Goal: Task Accomplishment & Management: Complete application form

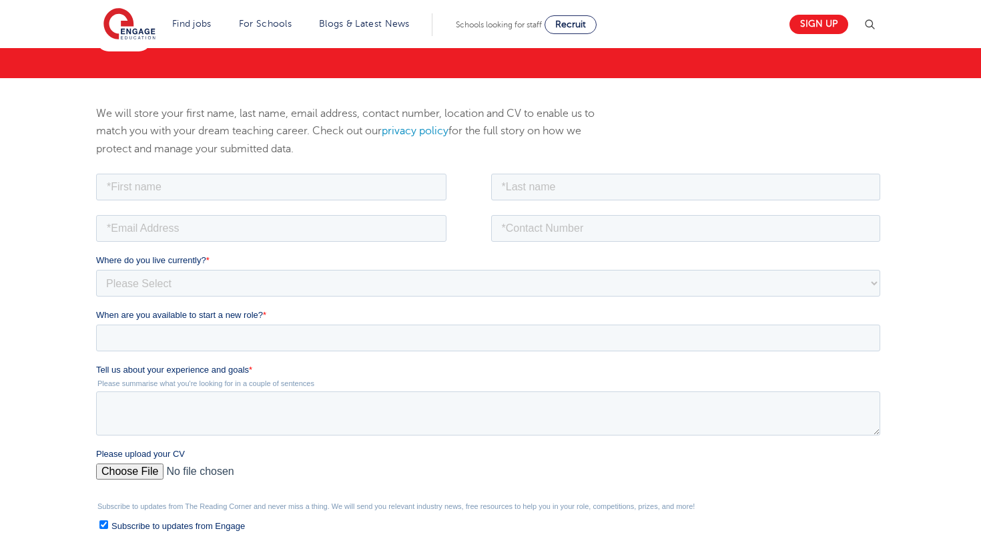
scroll to position [142, 0]
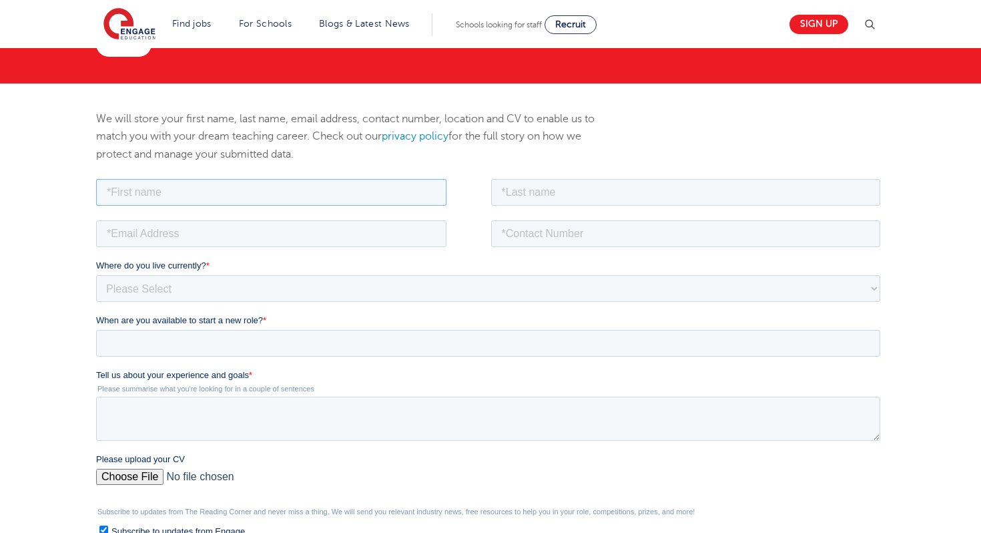
click at [248, 185] on input "text" at bounding box center [270, 191] width 350 height 27
type input "[PERSON_NAME]"
click at [530, 190] on input "text" at bounding box center [686, 191] width 390 height 27
type input "Pel"
click at [372, 240] on input "email" at bounding box center [270, 233] width 350 height 27
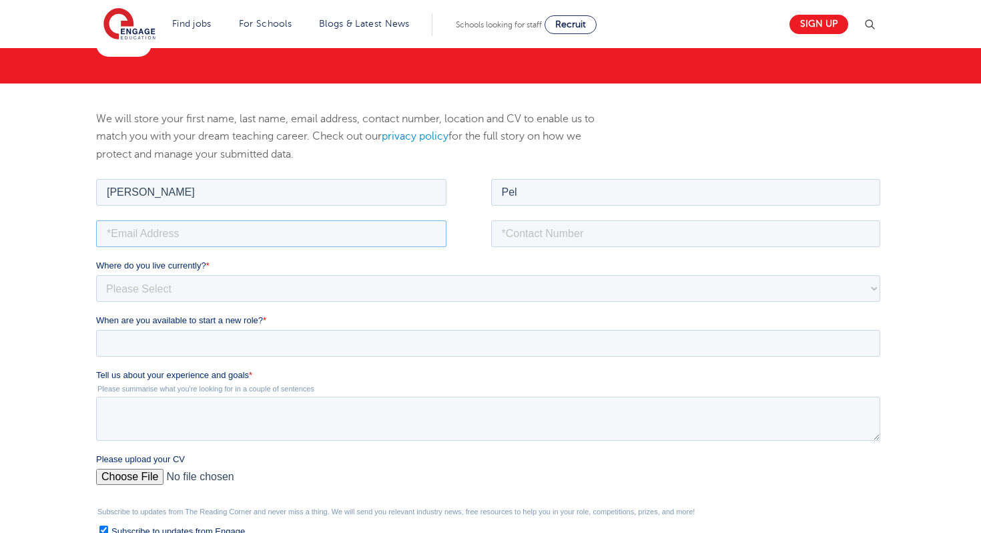
type input "[EMAIL_ADDRESS][DOMAIN_NAME]"
click at [534, 228] on input "tel" at bounding box center [686, 233] width 390 height 27
type input "[PHONE_NUMBER]"
click at [289, 284] on select "Please Select [GEOGRAPHIC_DATA] [GEOGRAPHIC_DATA] [GEOGRAPHIC_DATA] [GEOGRAPHIC…" at bounding box center [487, 287] width 784 height 27
select select "Asia"
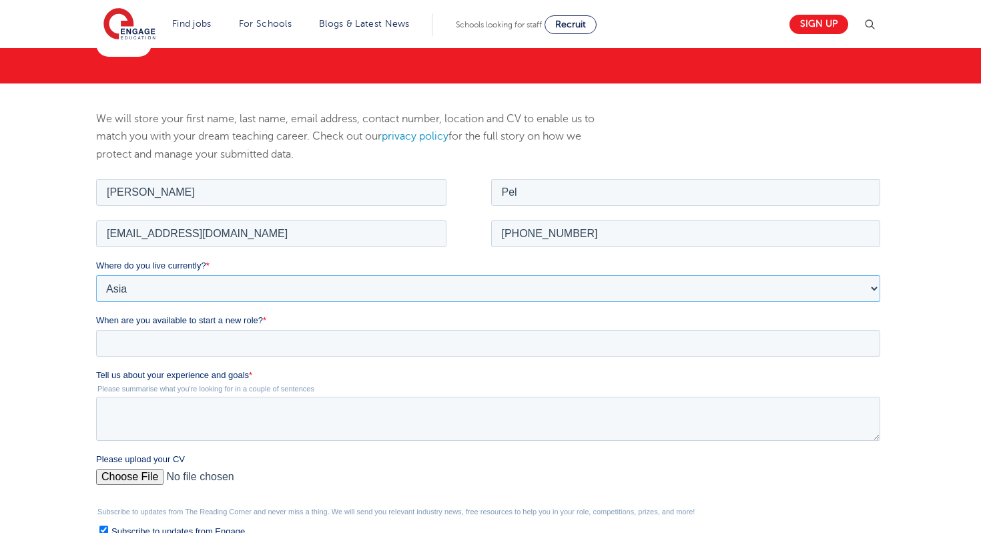
click at [95, 274] on select "Please Select [GEOGRAPHIC_DATA] [GEOGRAPHIC_DATA] [GEOGRAPHIC_DATA] [GEOGRAPHIC…" at bounding box center [487, 287] width 784 height 27
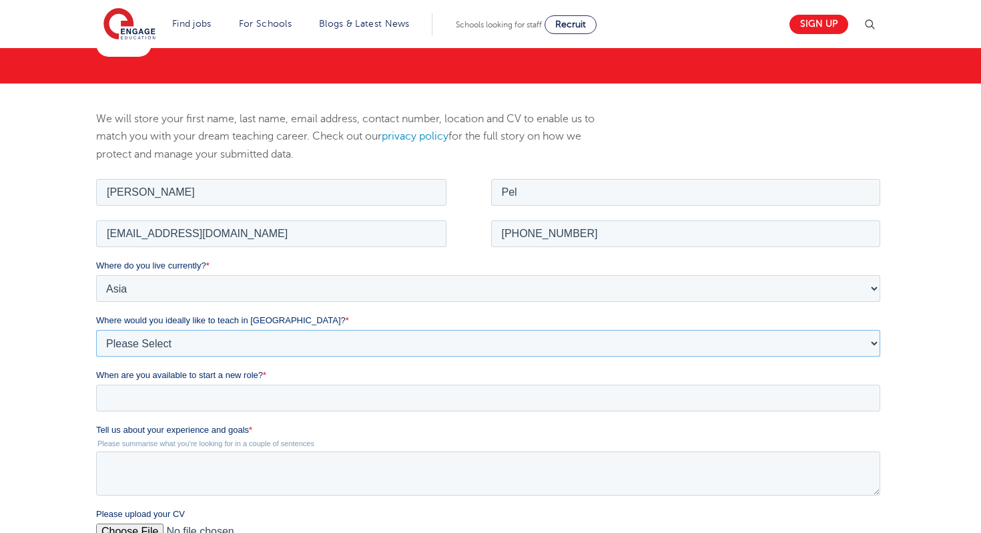
click at [224, 338] on select "Please Select I'm flexible! [GEOGRAPHIC_DATA] Any city in [GEOGRAPHIC_DATA] [GE…" at bounding box center [487, 342] width 784 height 27
select select "Flexible"
click at [95, 329] on select "Please Select I'm flexible! [GEOGRAPHIC_DATA] Any city in [GEOGRAPHIC_DATA] [GE…" at bounding box center [487, 342] width 784 height 27
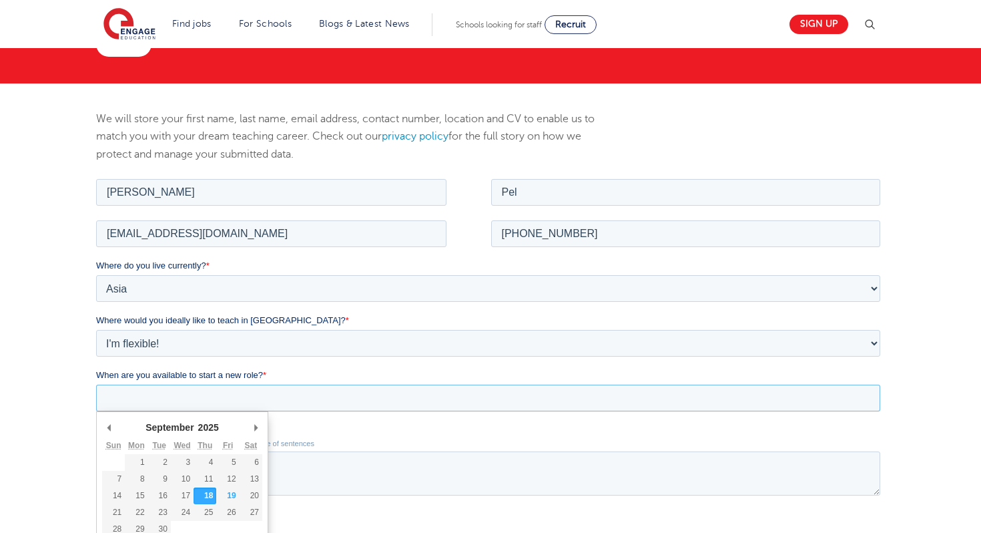
click at [226, 405] on input "When are you available to start a new role? *" at bounding box center [487, 397] width 784 height 27
type div "[DATE]"
type input "[DATE]"
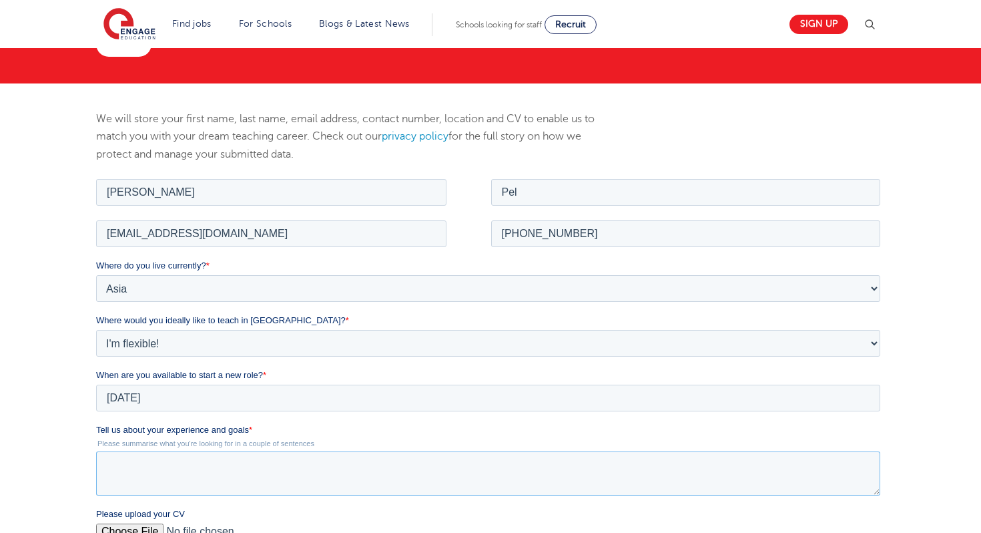
click at [239, 465] on textarea "Tell us about your experience and goals *" at bounding box center [487, 473] width 784 height 44
click at [262, 465] on textarea "Tell us about your experience and goals *" at bounding box center [487, 473] width 784 height 44
paste textarea "am an Early Years Teacher with 16 years of experience, currently seeking a job …"
click at [105, 465] on textarea "am an Early Years Teacher with 16 years of experience, currently seeking a job …" at bounding box center [487, 473] width 784 height 44
type textarea "I am an Early Years Teacher with 16 years of experience, currently seeking a jo…"
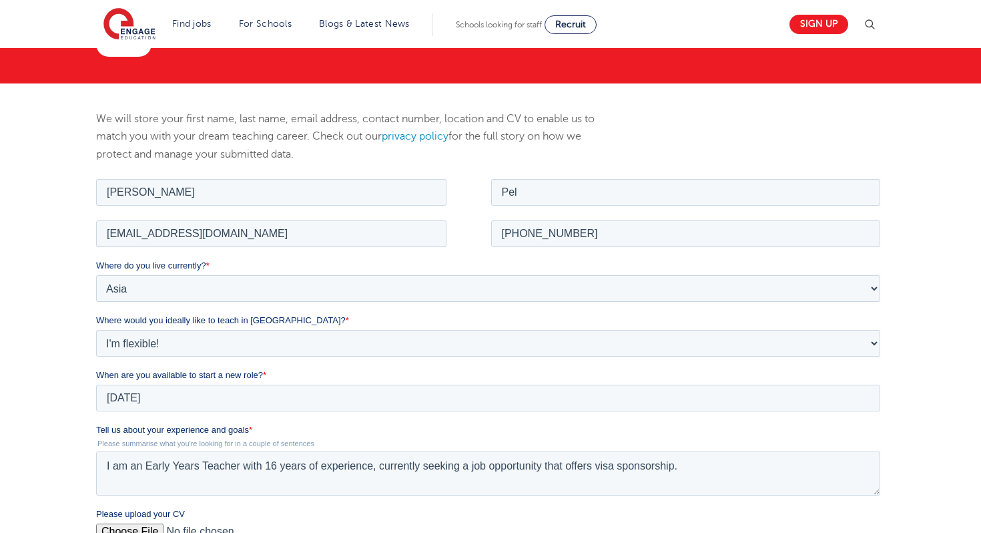
click at [924, 479] on div "We will store your first name, last name, email address, contact number, locati…" at bounding box center [490, 412] width 981 height 658
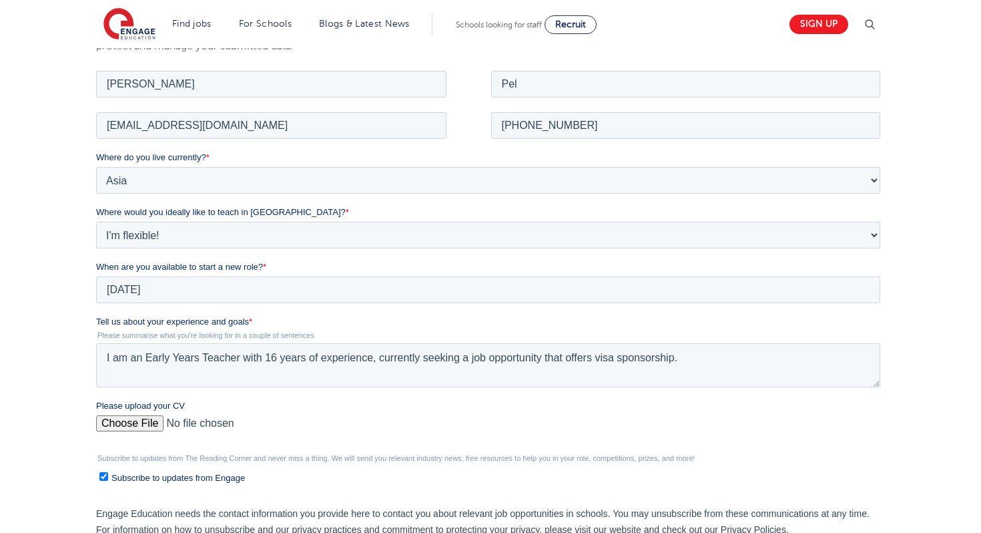
scroll to position [276, 0]
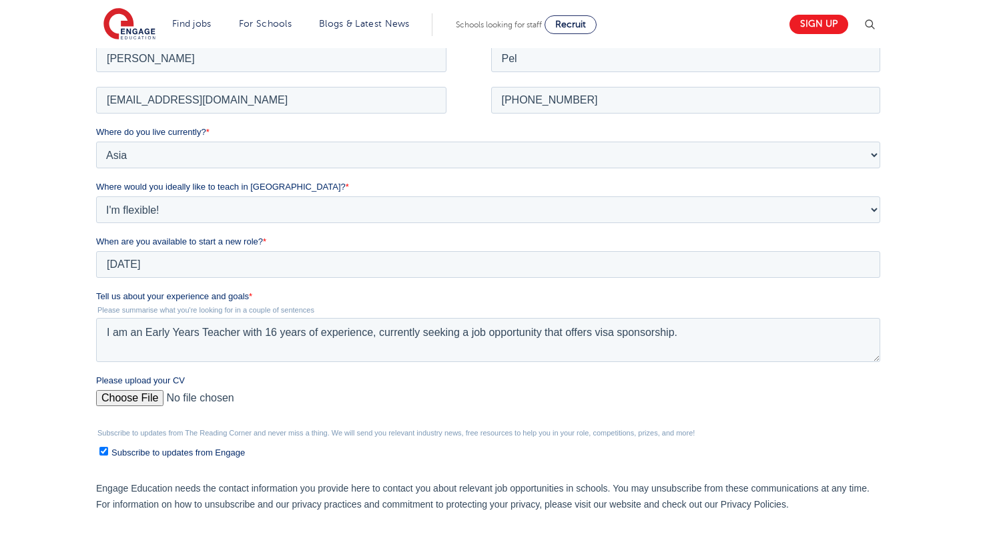
click at [136, 393] on input "Please upload your CV" at bounding box center [487, 402] width 784 height 27
type input "C:\fakepath\Jemimah DM Pel CV 2025.pdf"
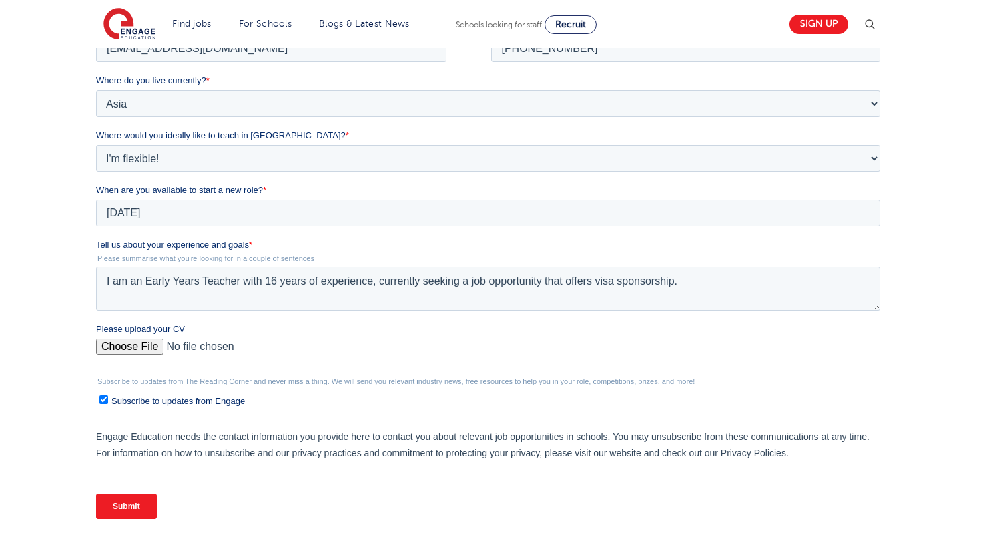
scroll to position [329, 0]
click at [135, 510] on input "Submit" at bounding box center [125, 503] width 61 height 25
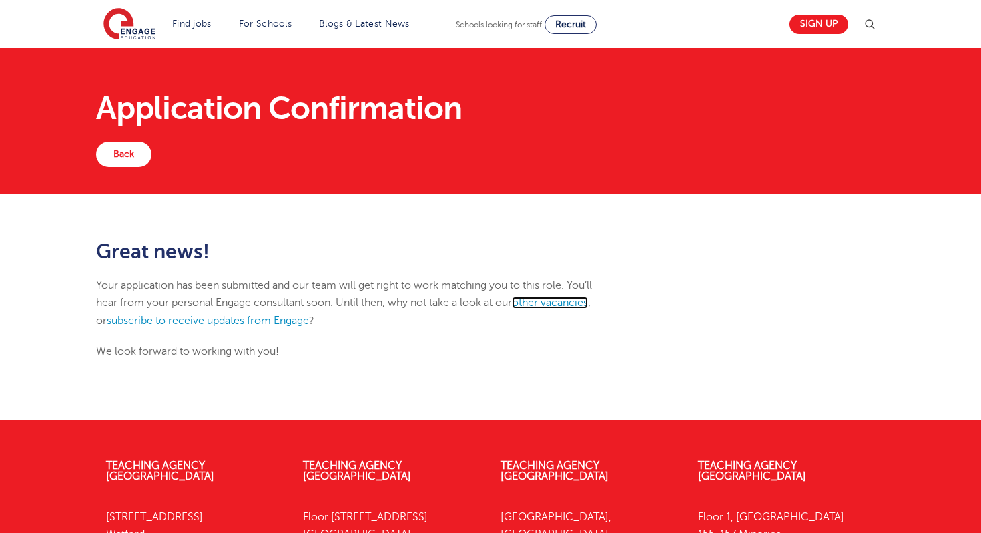
click at [539, 299] on link "other vacancies" at bounding box center [550, 302] width 76 height 12
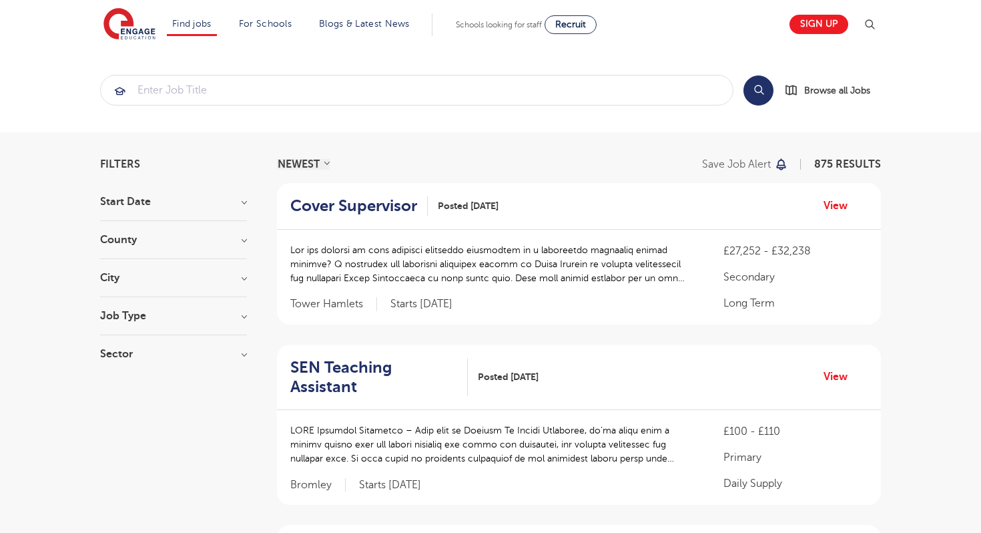
click at [236, 237] on h3 "County" at bounding box center [173, 239] width 147 height 11
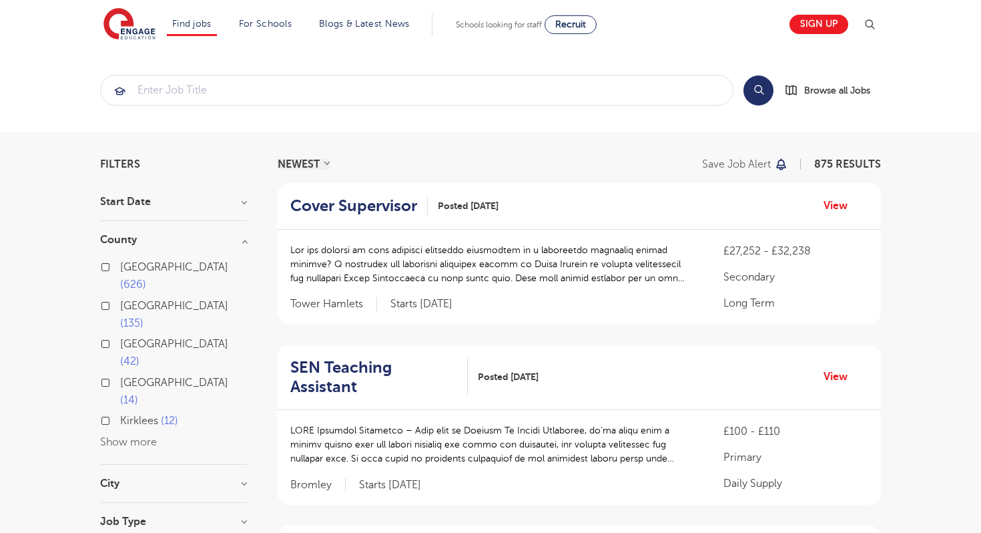
click at [120, 297] on label "Hertfordshire 135" at bounding box center [183, 314] width 127 height 35
click at [120, 300] on input "Hertfordshire 135" at bounding box center [124, 304] width 9 height 9
checkbox input "true"
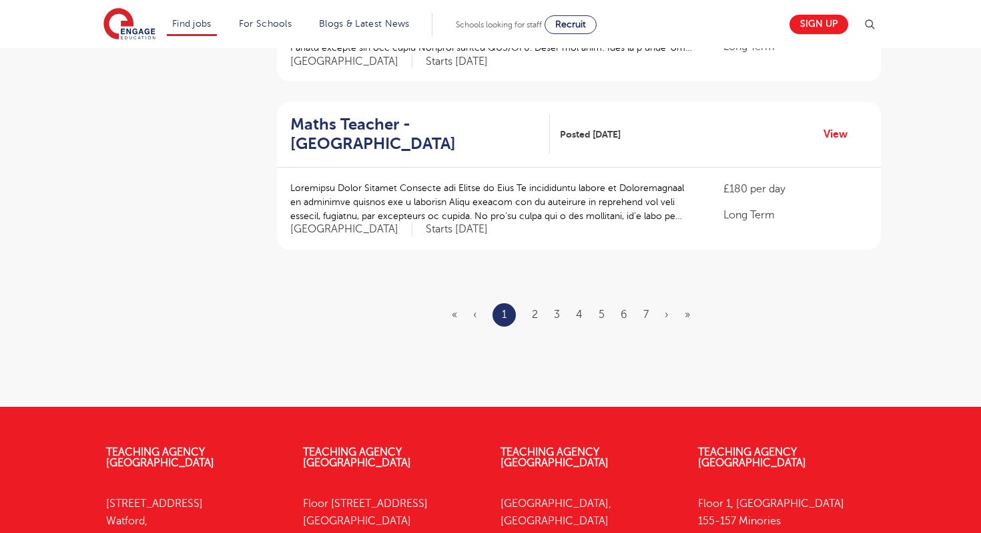
scroll to position [1602, 0]
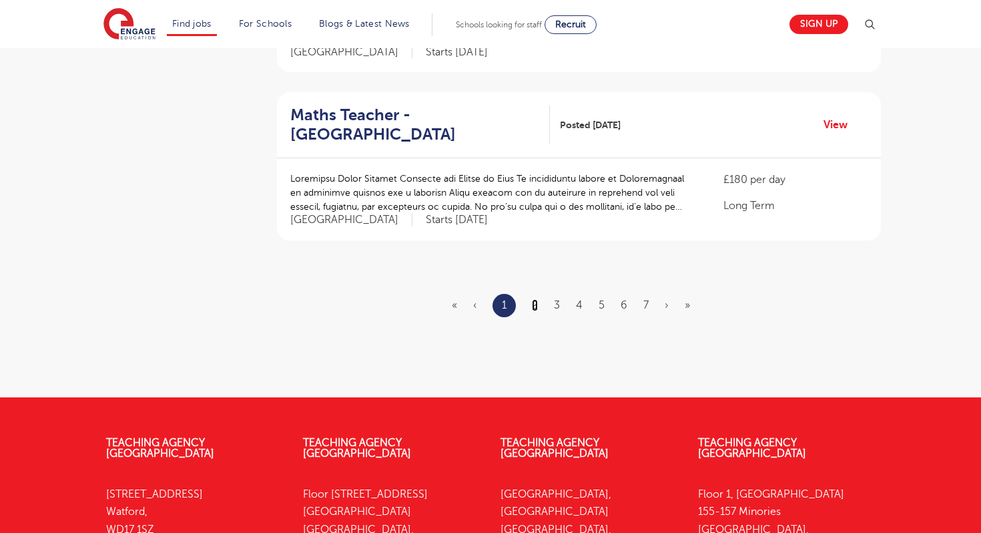
click at [535, 299] on link "2" at bounding box center [535, 305] width 6 height 12
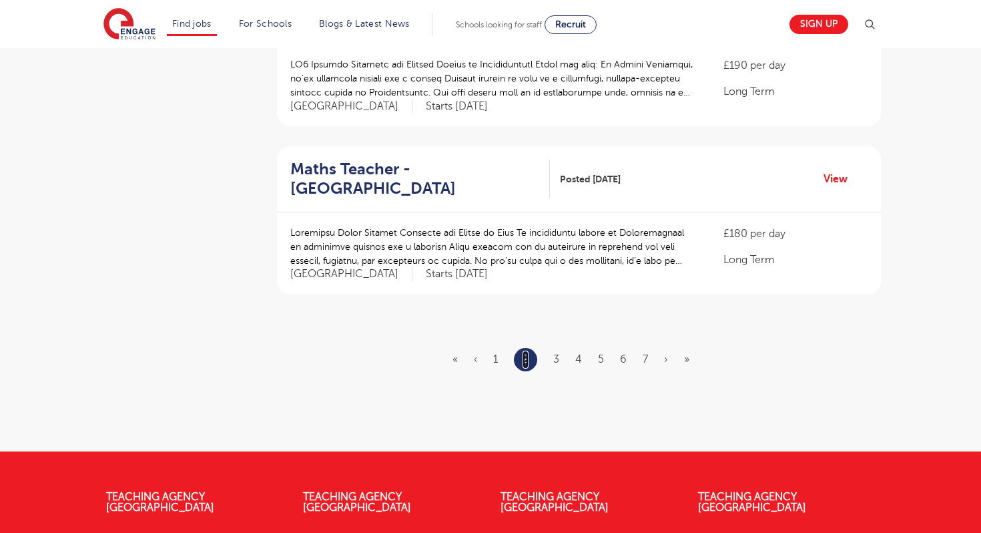
scroll to position [1549, 0]
click at [555, 352] on link "3" at bounding box center [556, 358] width 6 height 12
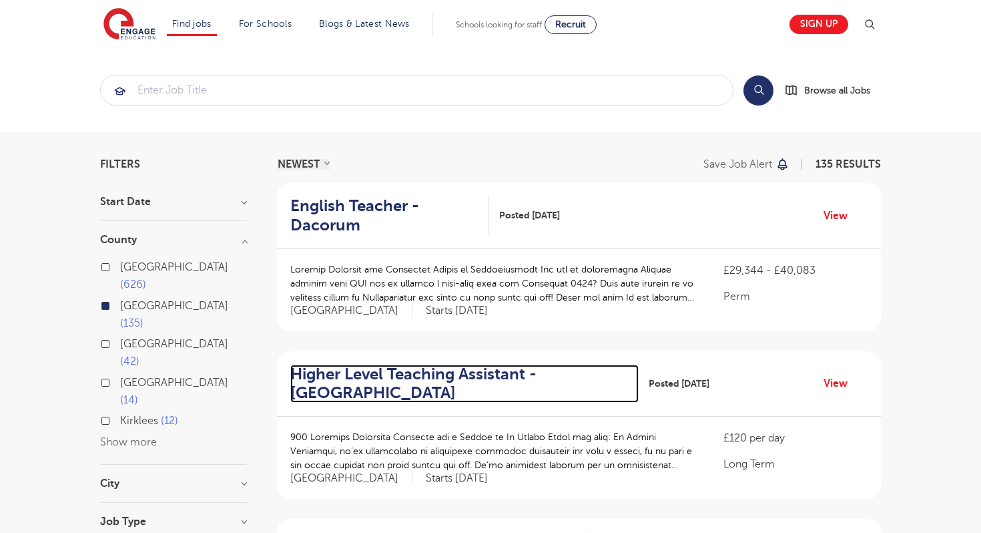
click at [496, 380] on h2 "Higher Level Teaching Assistant - St Albans" at bounding box center [459, 383] width 338 height 39
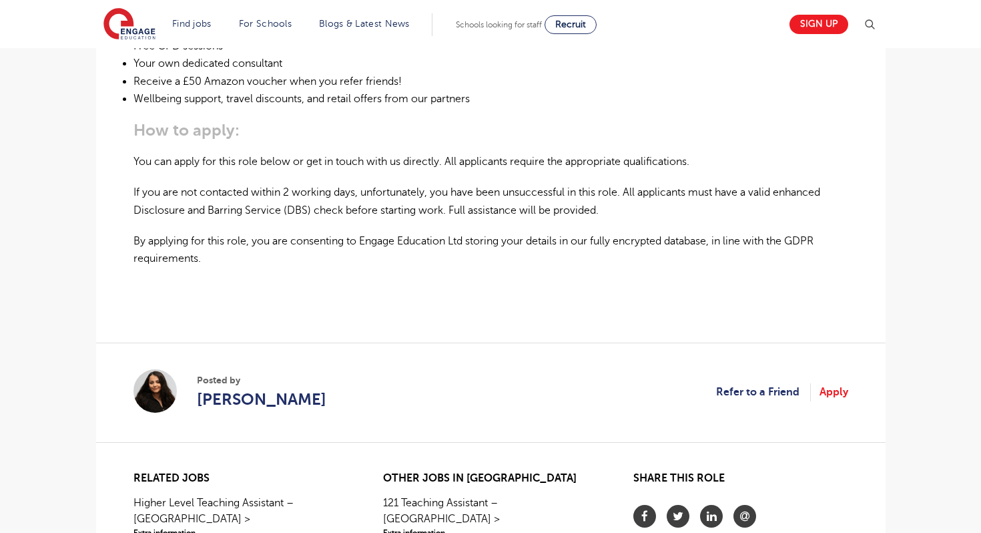
scroll to position [935, 0]
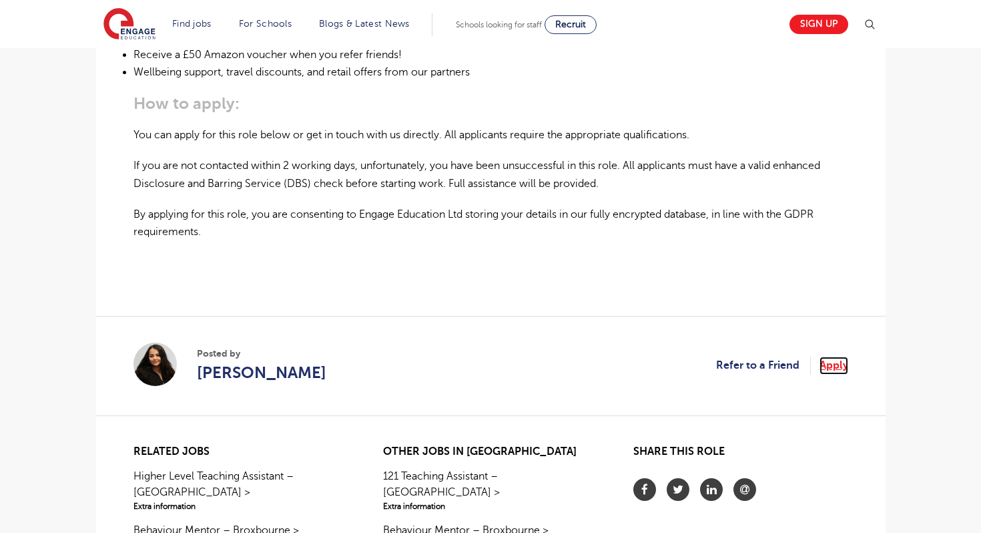
click at [826, 368] on link "Apply" at bounding box center [834, 364] width 29 height 17
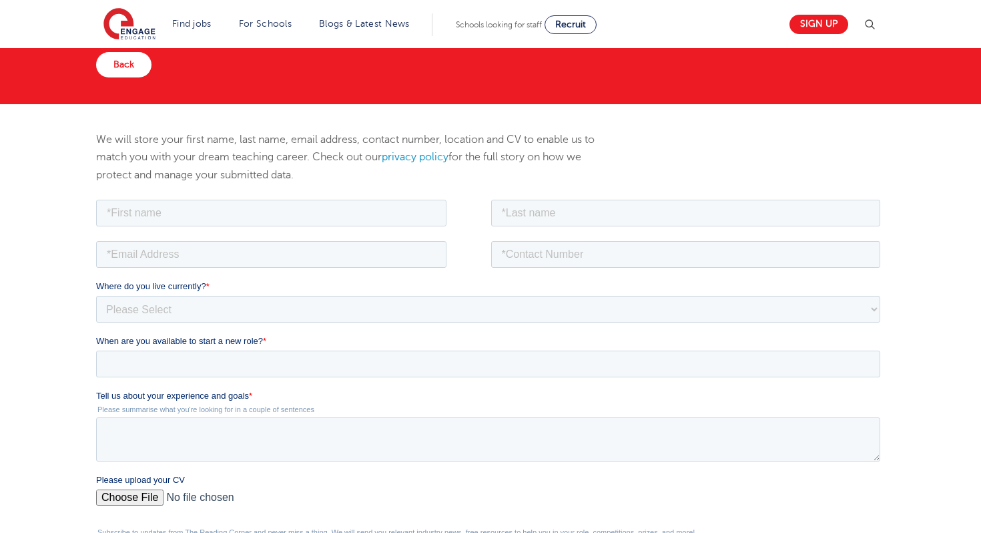
scroll to position [80, 0]
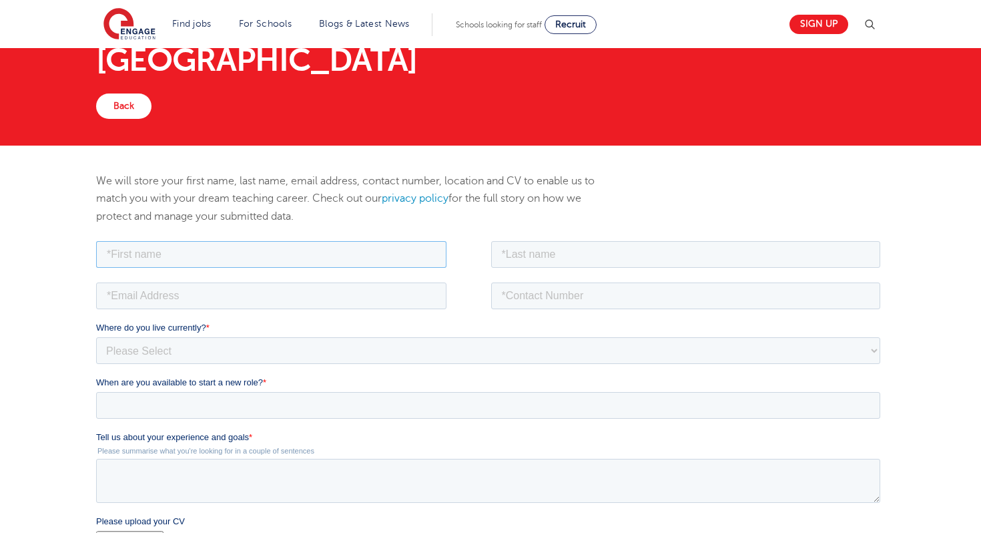
click at [260, 253] on input "text" at bounding box center [270, 253] width 350 height 27
type input "[PERSON_NAME]"
click at [532, 257] on input "text" at bounding box center [686, 253] width 390 height 27
type input "Pel"
click at [264, 292] on input "email" at bounding box center [270, 295] width 350 height 27
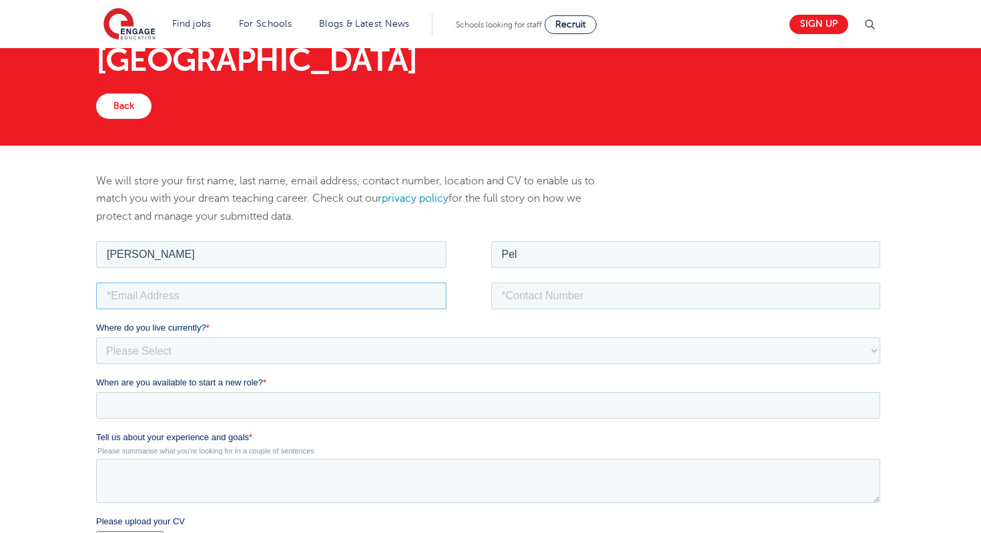
type input "[EMAIL_ADDRESS][DOMAIN_NAME]"
click at [509, 296] on input "tel" at bounding box center [686, 295] width 390 height 27
type input "[PHONE_NUMBER]"
click at [466, 350] on select "Please Select [GEOGRAPHIC_DATA] [GEOGRAPHIC_DATA] [GEOGRAPHIC_DATA] [GEOGRAPHIC…" at bounding box center [487, 349] width 784 height 27
select select "Asia"
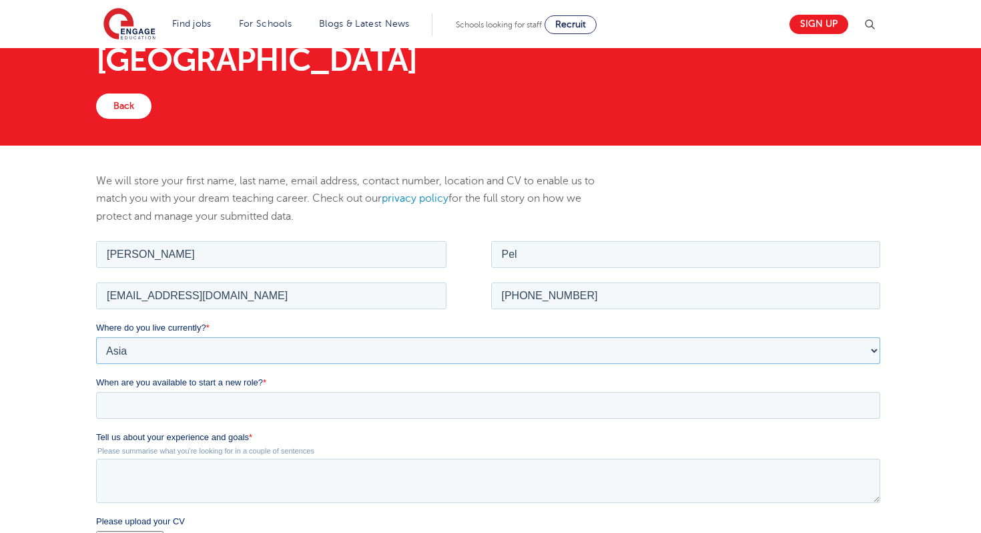
click at [95, 336] on select "Please Select [GEOGRAPHIC_DATA] [GEOGRAPHIC_DATA] [GEOGRAPHIC_DATA] [GEOGRAPHIC…" at bounding box center [487, 349] width 784 height 27
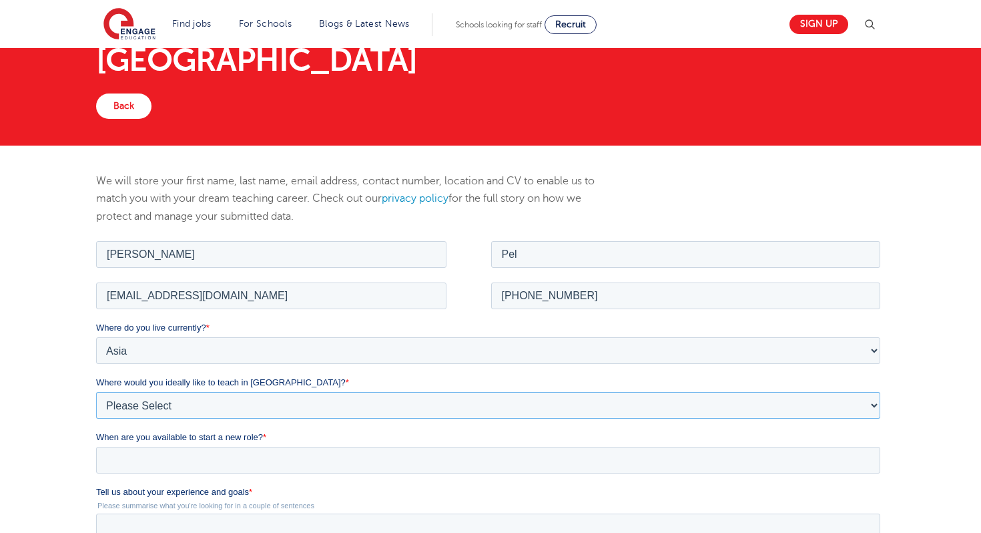
click at [468, 403] on select "Please Select I'm flexible! [GEOGRAPHIC_DATA] Any city in [GEOGRAPHIC_DATA] [GE…" at bounding box center [487, 404] width 784 height 27
select select "Flexible"
click at [95, 391] on select "Please Select I'm flexible! [GEOGRAPHIC_DATA] Any city in [GEOGRAPHIC_DATA] [GE…" at bounding box center [487, 404] width 784 height 27
click at [316, 463] on input "When are you available to start a new role? *" at bounding box center [487, 459] width 784 height 27
type div "[DATE]"
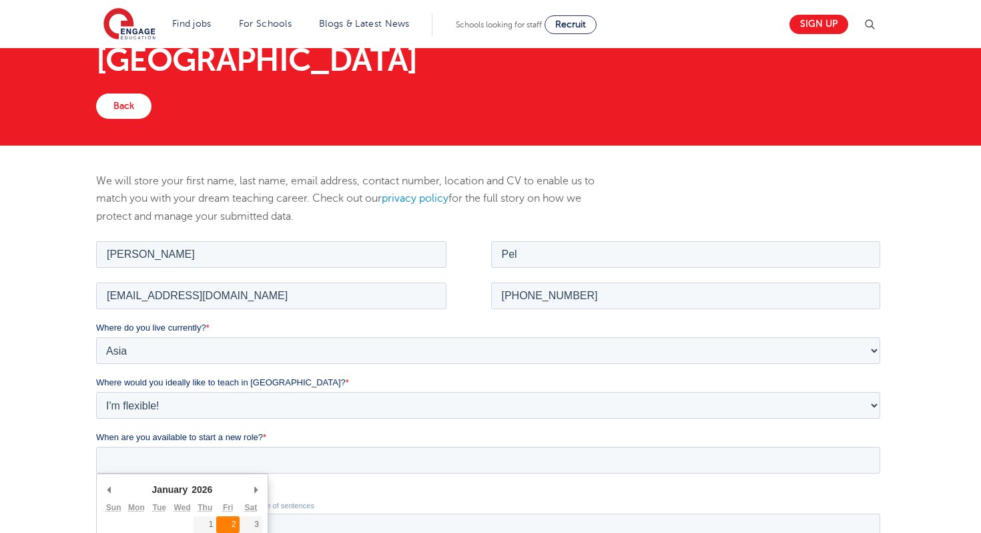
type input "[DATE]"
click at [915, 468] on div "We will store your first name, last name, email address, contact number, locati…" at bounding box center [490, 475] width 981 height 658
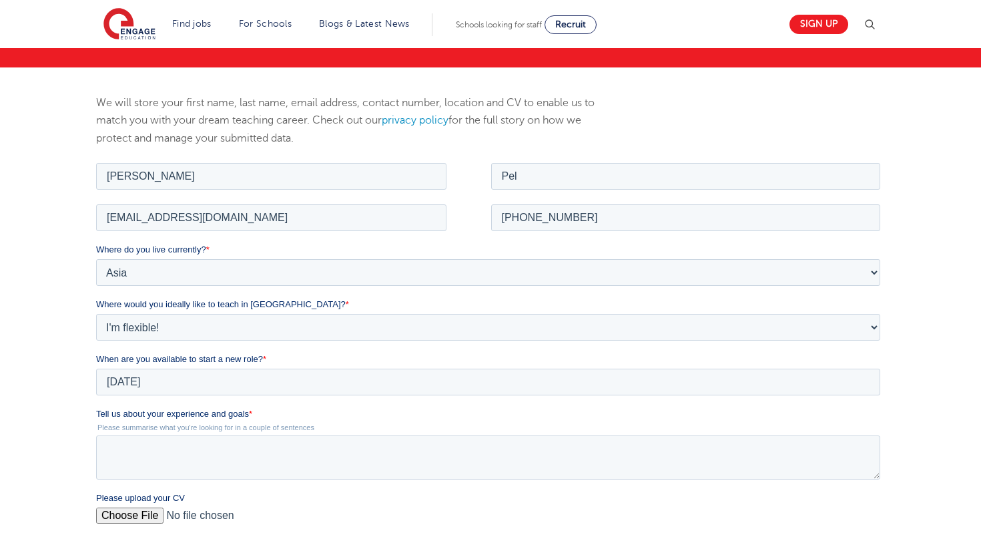
scroll to position [160, 0]
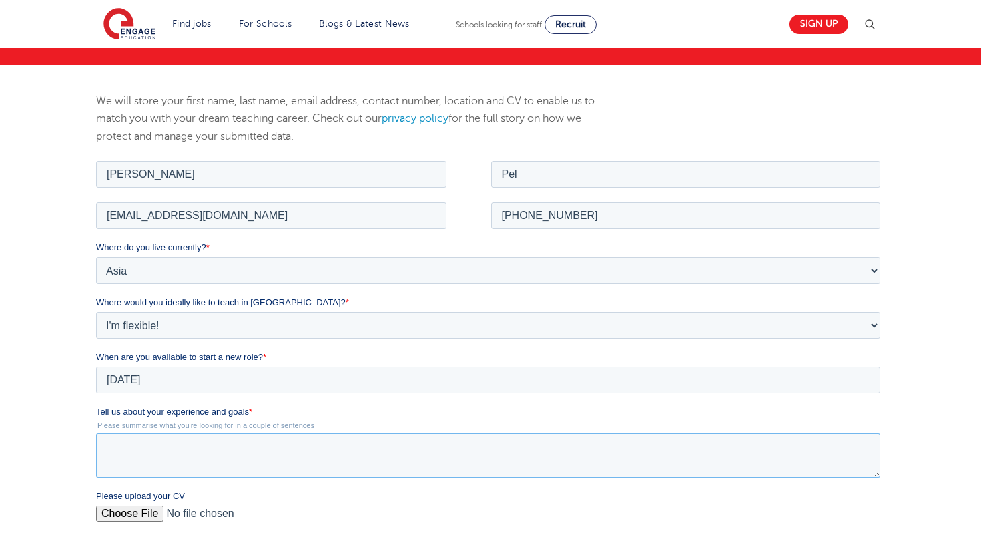
click at [589, 447] on textarea "Tell us about your experience and goals *" at bounding box center [487, 455] width 784 height 44
paste textarea "am an Early Years Teacher with 16 years of experience, currently seeking a job …"
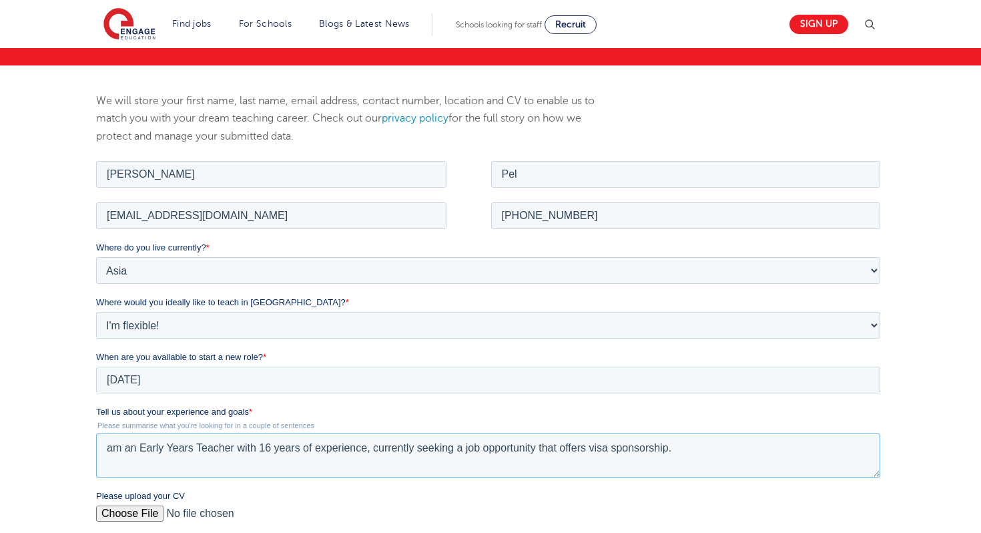
type textarea "am an Early Years Teacher with 16 years of experience, currently seeking a job …"
click at [135, 515] on input "Please upload your CV" at bounding box center [487, 518] width 784 height 27
type input "C:\fakepath\Jemimah DM Pel CV 2025.pdf"
click at [881, 500] on label "Please upload your CV" at bounding box center [490, 495] width 790 height 13
click at [880, 505] on input "Please upload your CV" at bounding box center [487, 518] width 784 height 27
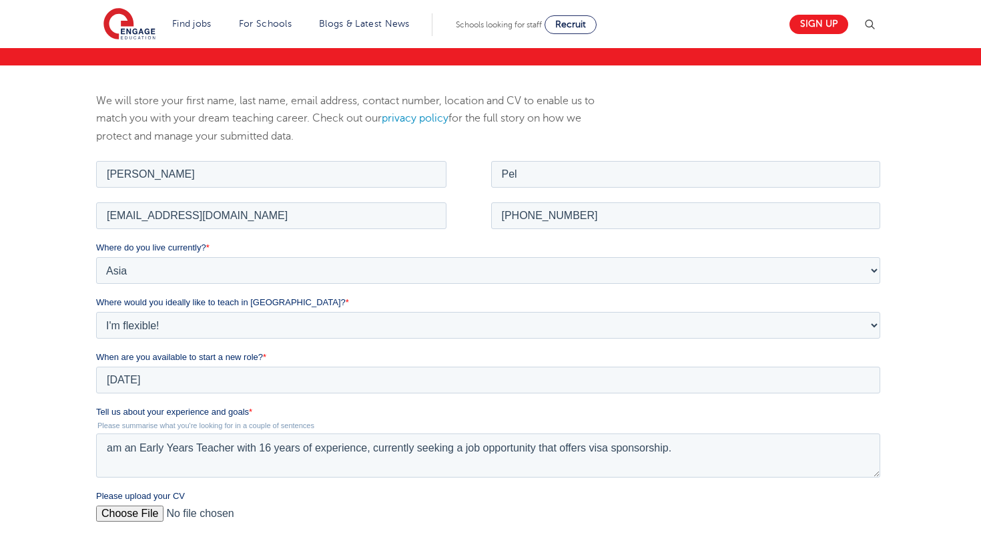
click at [134, 515] on input "Please upload your CV" at bounding box center [487, 518] width 784 height 27
type input "C:\fakepath\Jemimah DM Pel CV 2025.pdf"
click at [917, 457] on div "We will store your first name, last name, email address, contact number, locati…" at bounding box center [490, 394] width 981 height 658
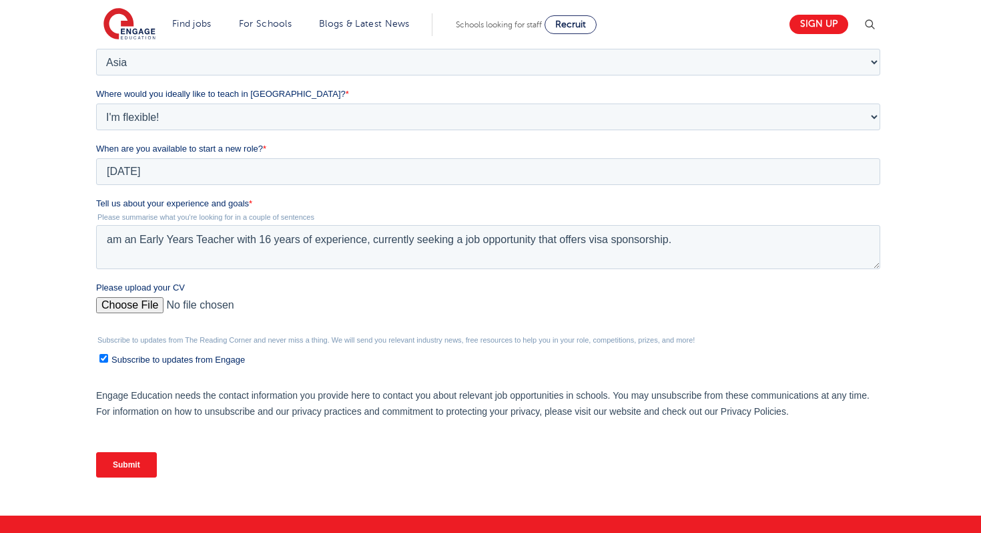
scroll to position [374, 0]
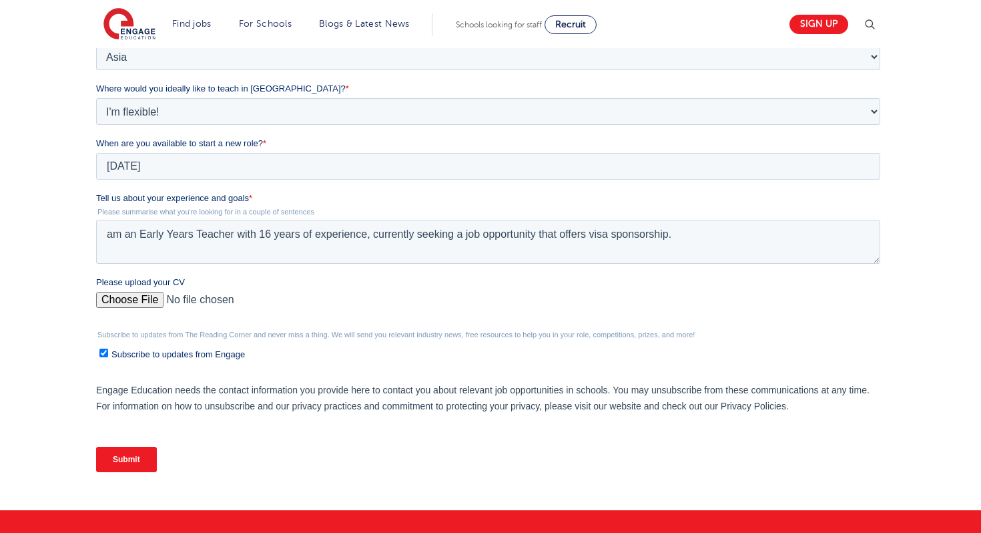
click at [111, 455] on input "Submit" at bounding box center [125, 459] width 61 height 25
